Goal: Use online tool/utility

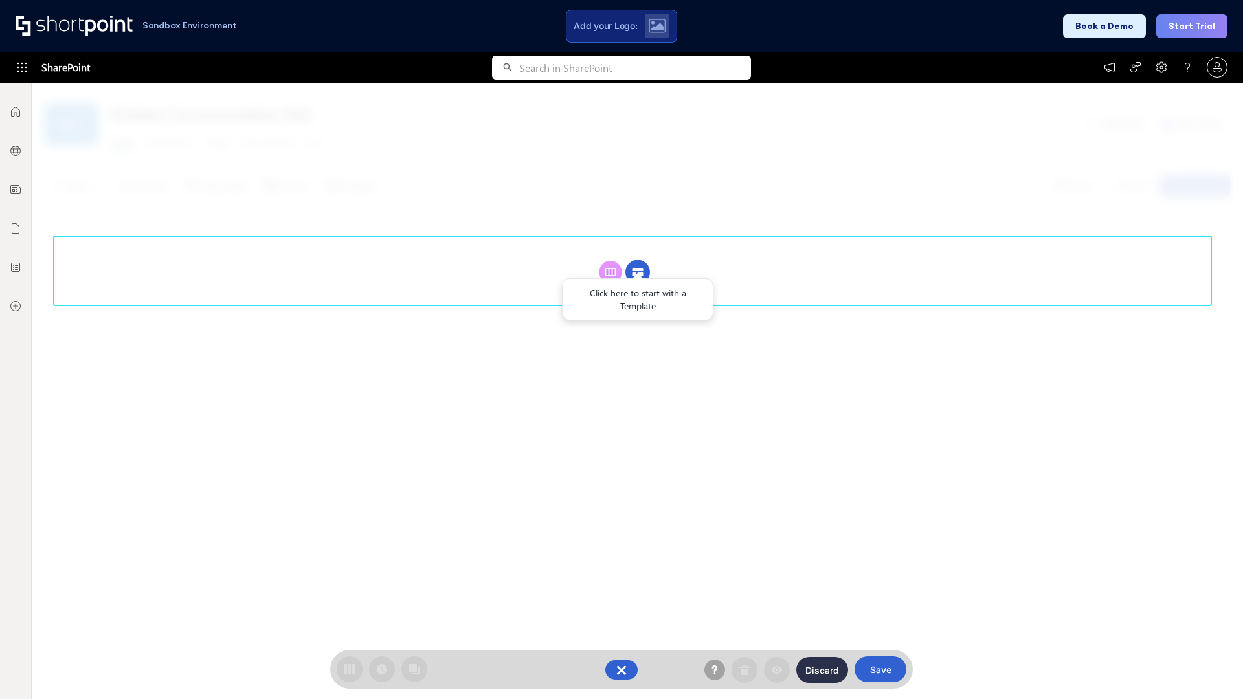
click at [638, 272] on circle at bounding box center [637, 272] width 25 height 25
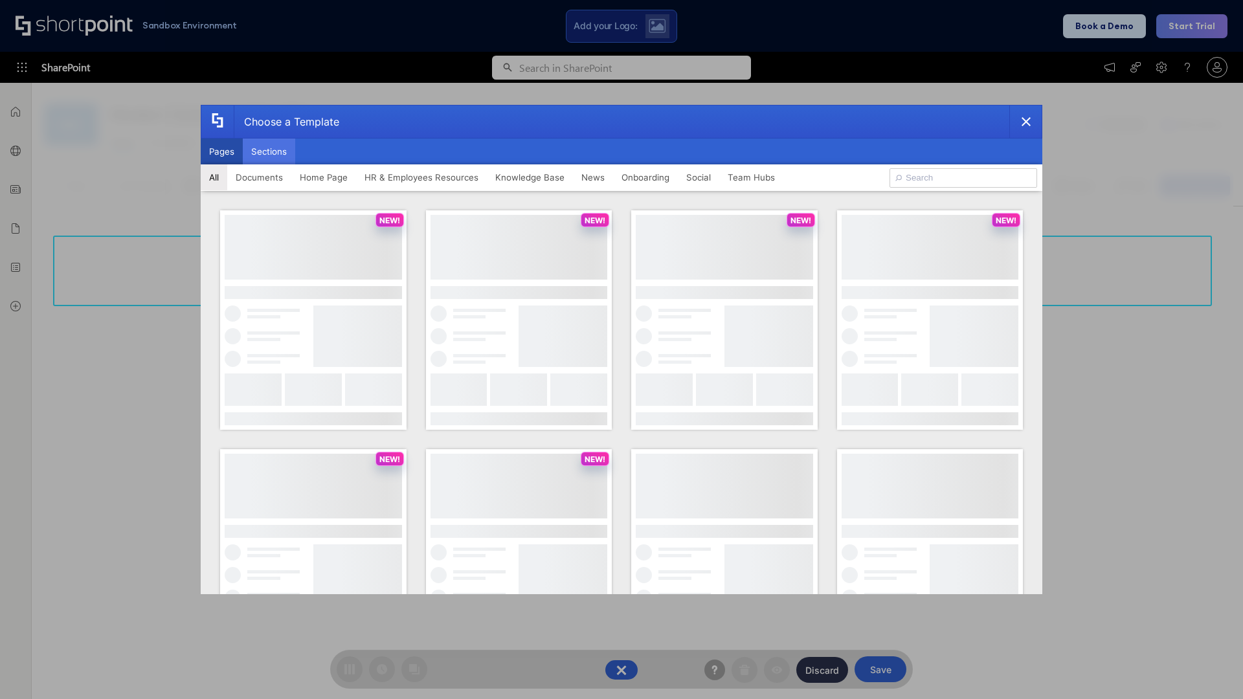
click at [269, 151] on button "Sections" at bounding box center [269, 152] width 52 height 26
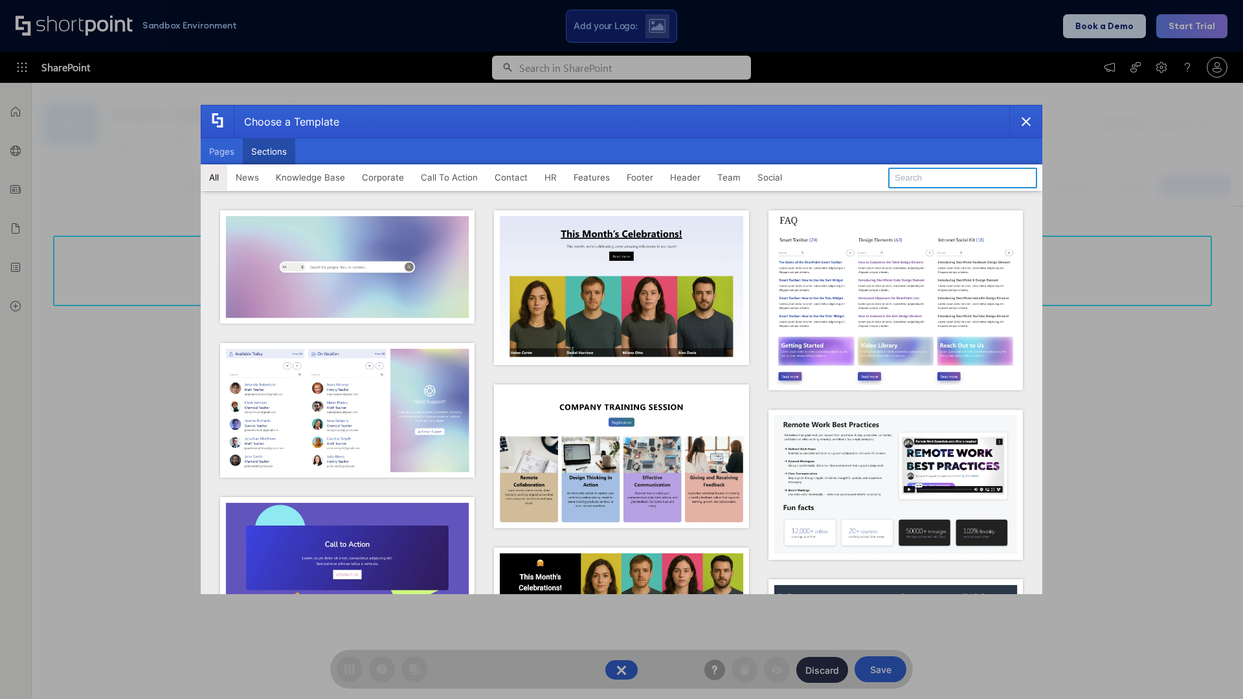
type input "Service Block 1"
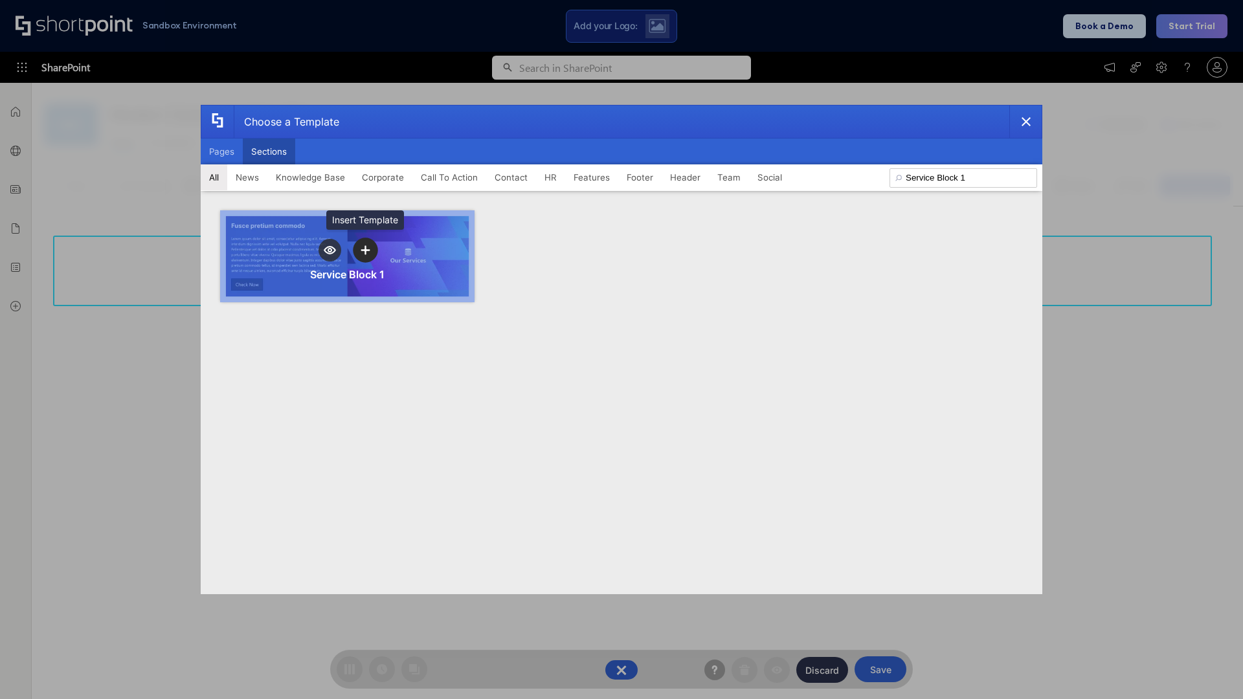
click at [365, 250] on icon "template selector" at bounding box center [365, 249] width 9 height 9
